Goal: Task Accomplishment & Management: Manage account settings

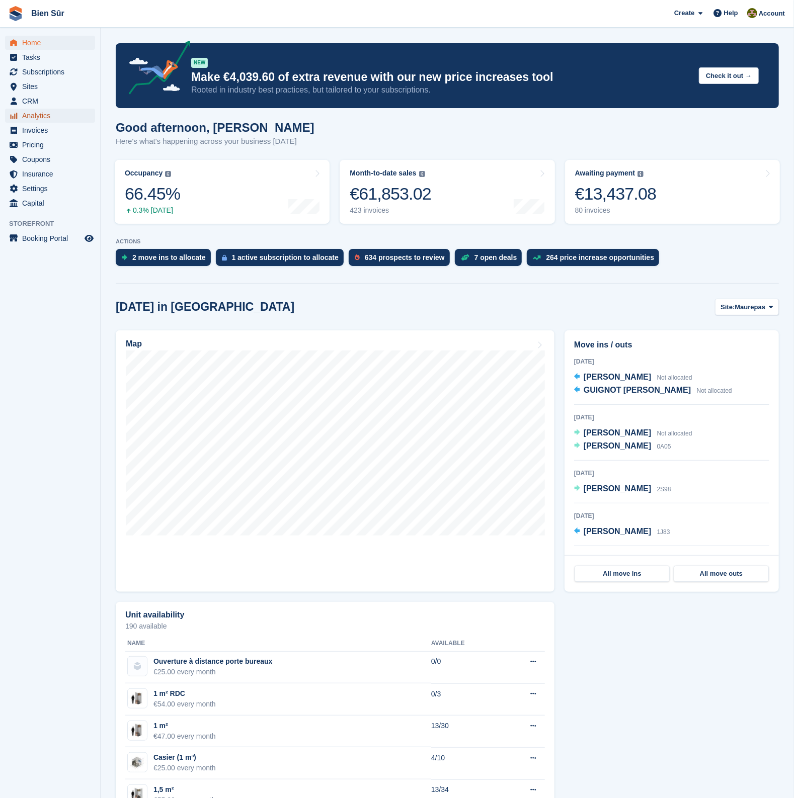
click at [34, 120] on span "Analytics" at bounding box center [52, 116] width 60 height 14
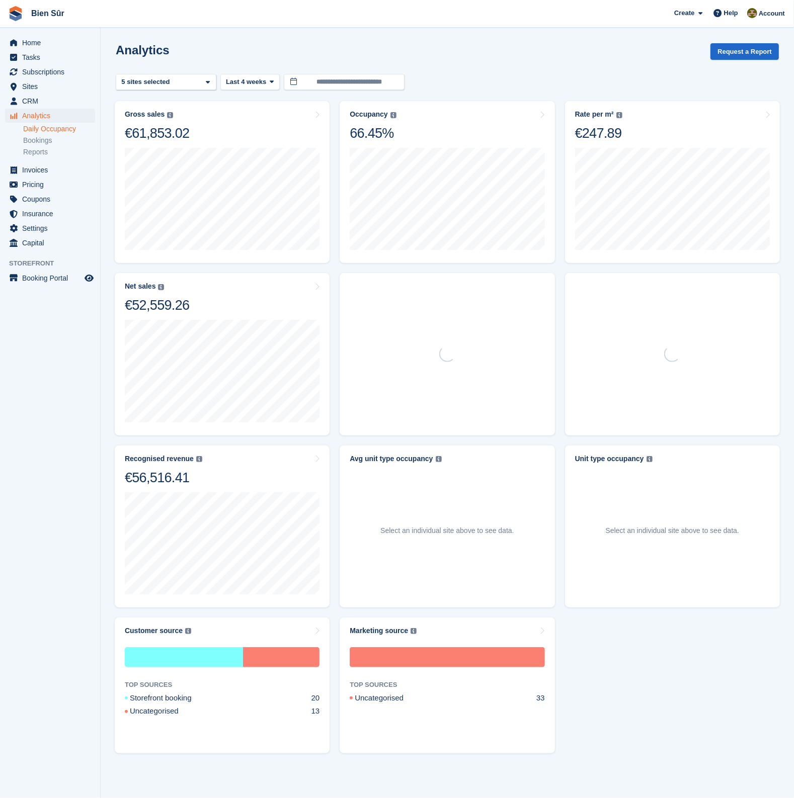
click at [40, 126] on link "Daily Occupancy" at bounding box center [59, 129] width 72 height 10
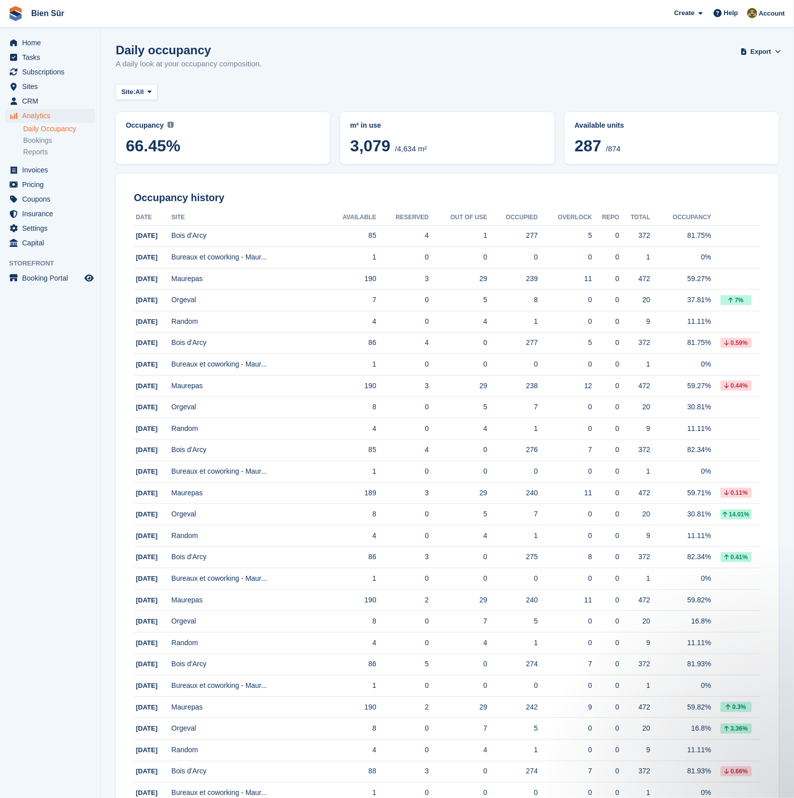
click at [498, 64] on div "Daily occupancy A daily look at your occupancy composition. Export Export Occup…" at bounding box center [447, 62] width 663 height 39
click at [423, 74] on div "Daily occupancy A daily look at your occupancy composition. Export Export Occup…" at bounding box center [447, 62] width 663 height 39
click at [43, 52] on span "Tasks" at bounding box center [52, 57] width 60 height 14
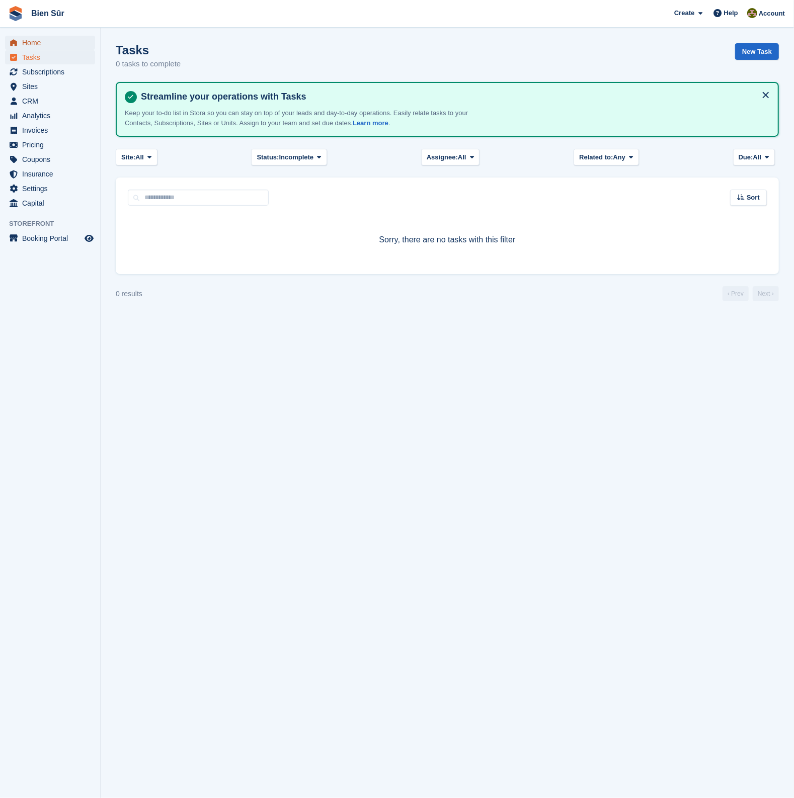
click at [43, 47] on span "Home" at bounding box center [52, 43] width 60 height 14
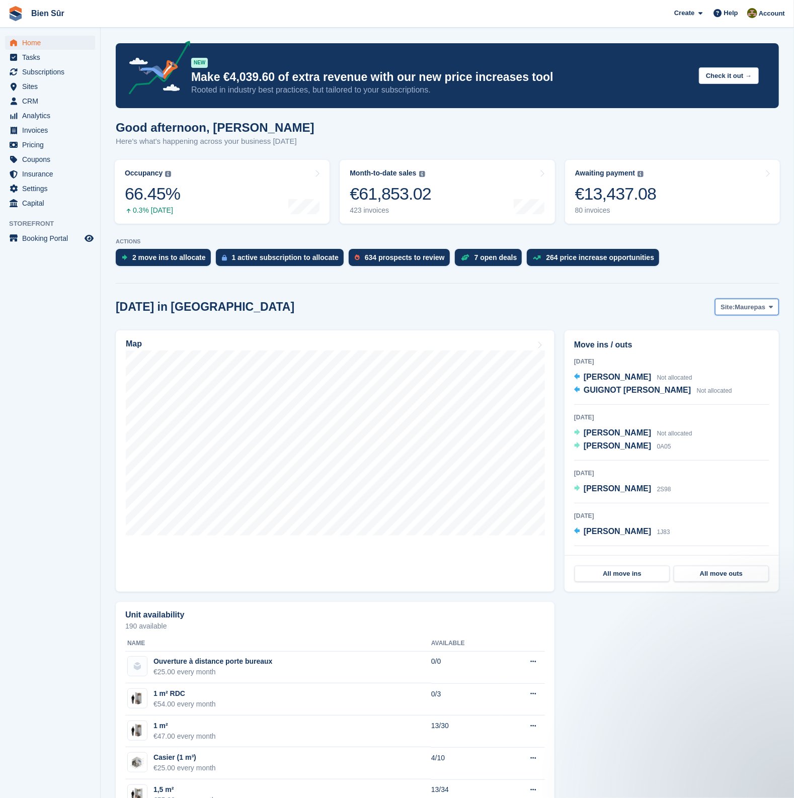
click at [753, 303] on span "Maurepas" at bounding box center [750, 307] width 31 height 10
click at [692, 366] on link "Orgeval" at bounding box center [711, 367] width 125 height 18
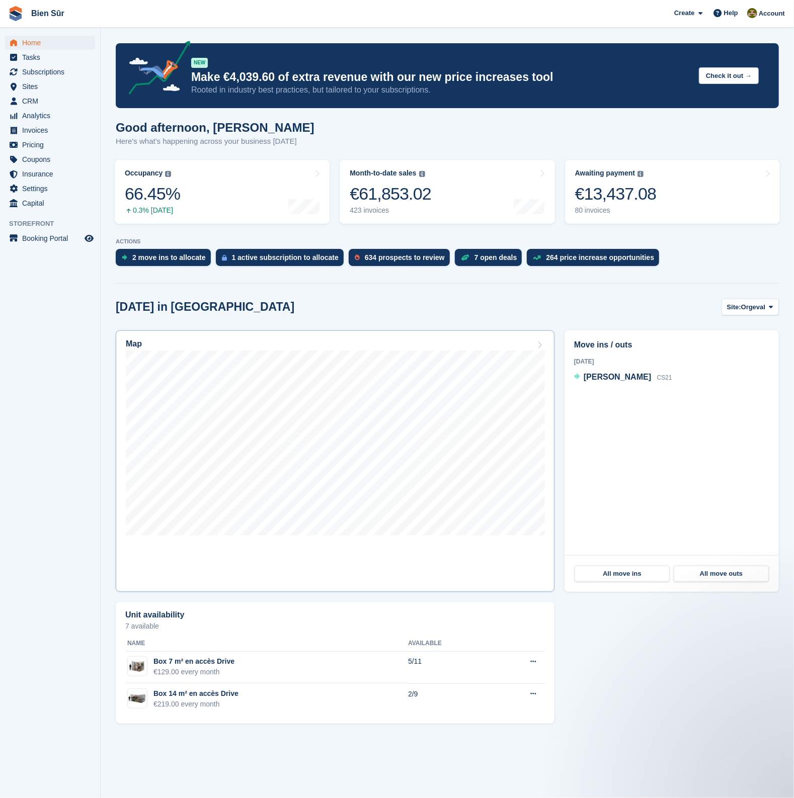
click at [532, 345] on div "Map" at bounding box center [335, 345] width 419 height 11
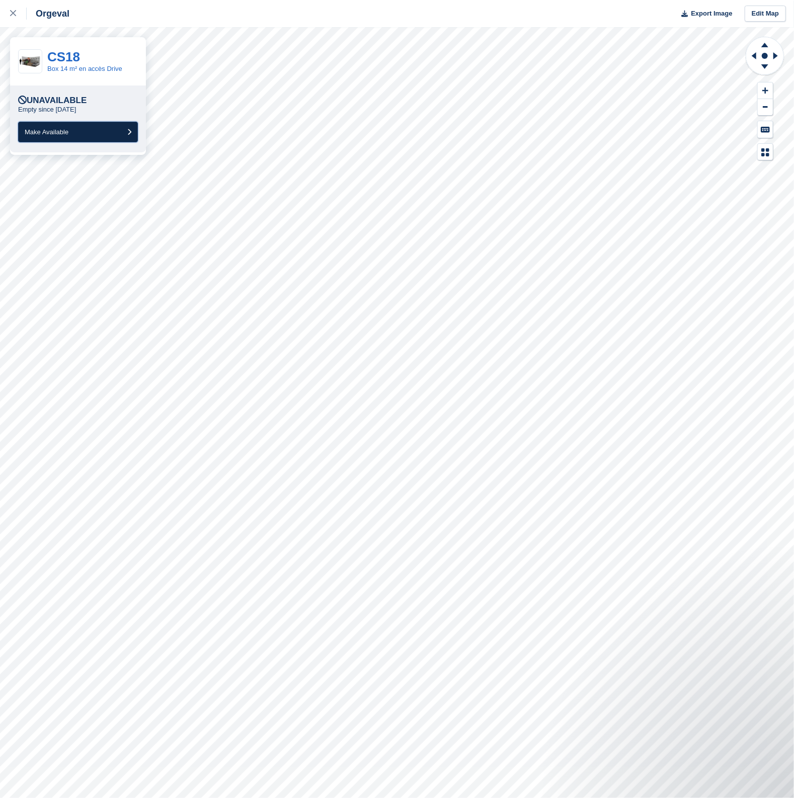
click at [72, 131] on button "Make Available" at bounding box center [78, 132] width 120 height 21
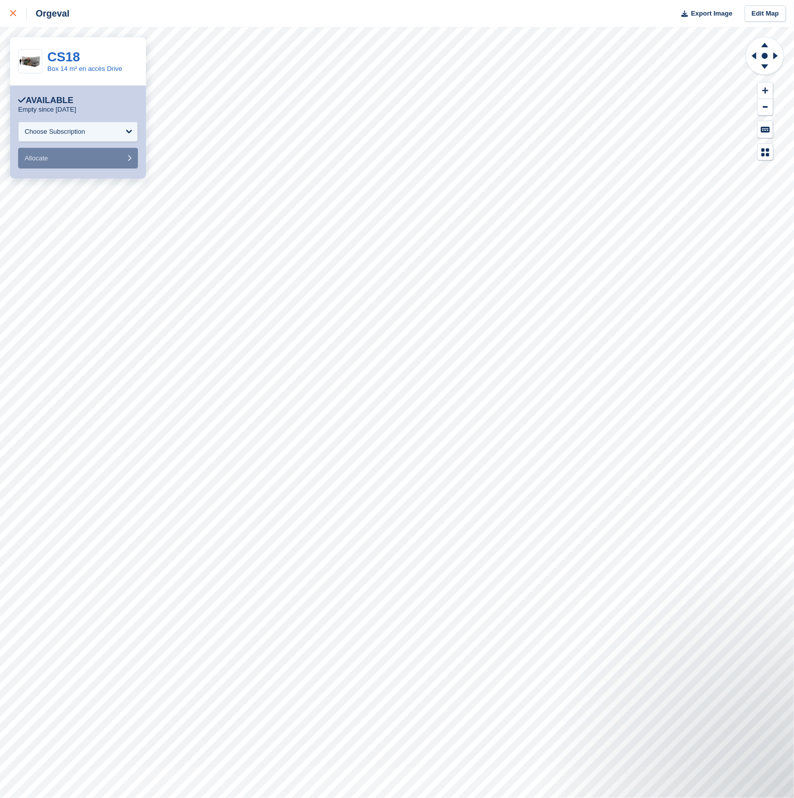
click at [13, 8] on div at bounding box center [18, 14] width 17 height 12
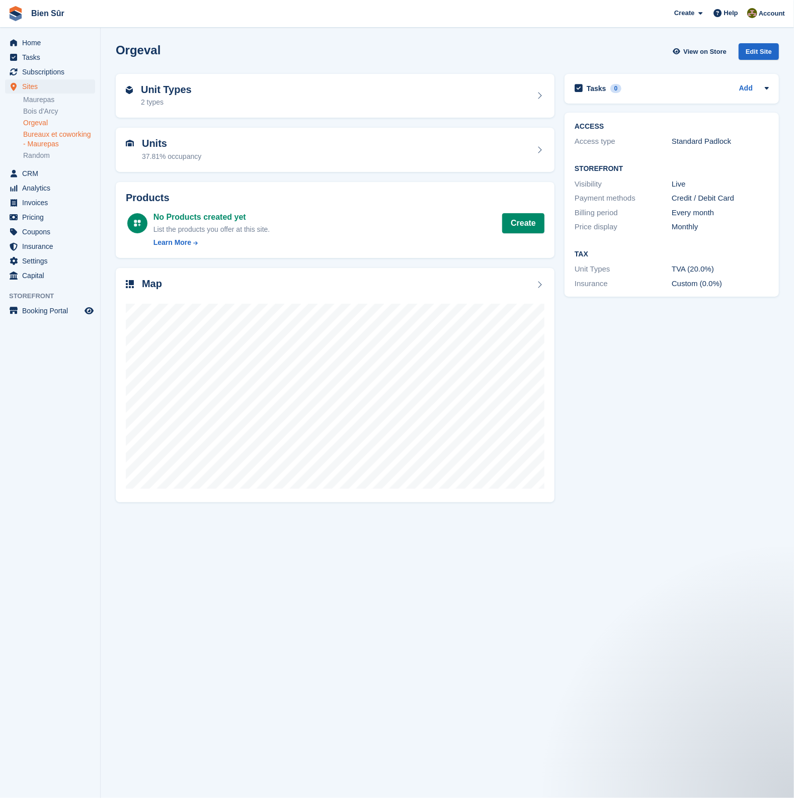
click at [49, 132] on link "Bureaux et coworking - Maurepas" at bounding box center [59, 139] width 72 height 19
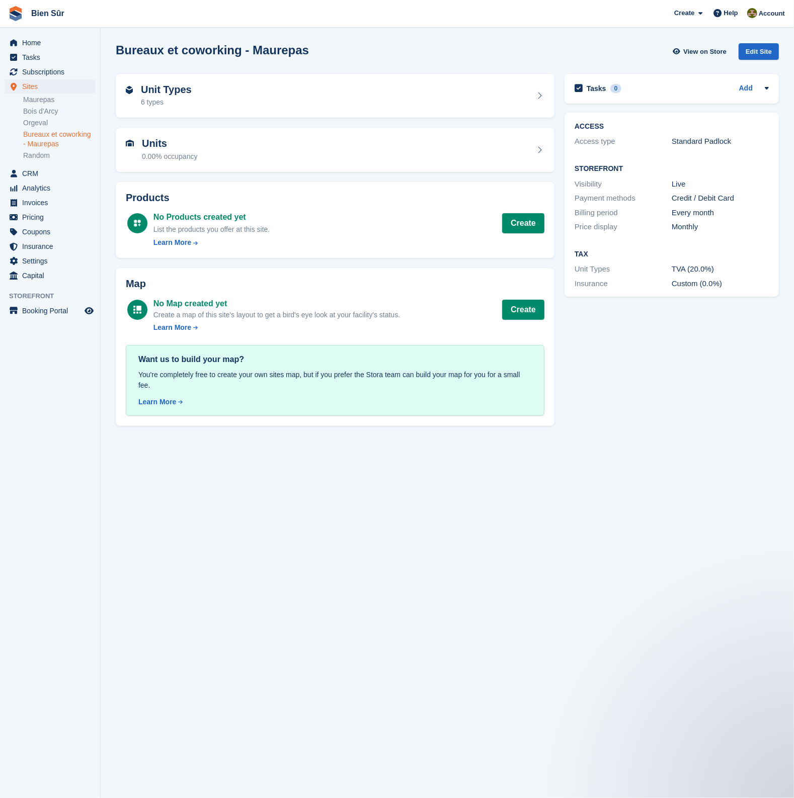
click at [508, 611] on section "Bureaux et coworking - Maurepas View on Store Edit Site Unit Types 6 types Unit…" at bounding box center [447, 399] width 693 height 798
